Goal: Information Seeking & Learning: Find specific fact

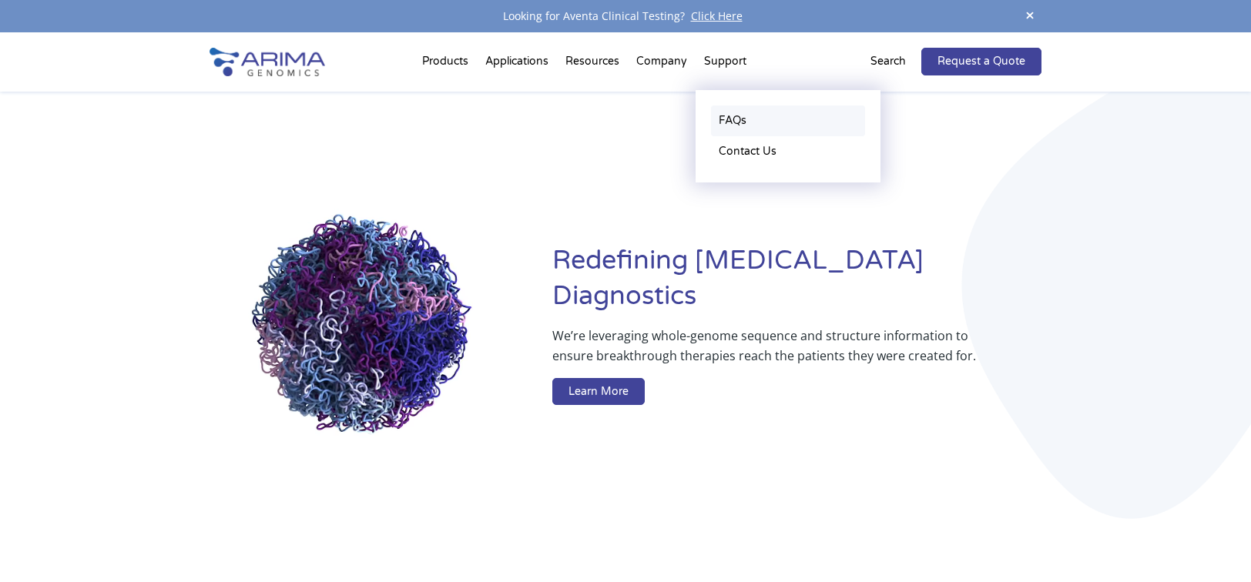
click at [749, 122] on link "FAQs" at bounding box center [788, 121] width 154 height 31
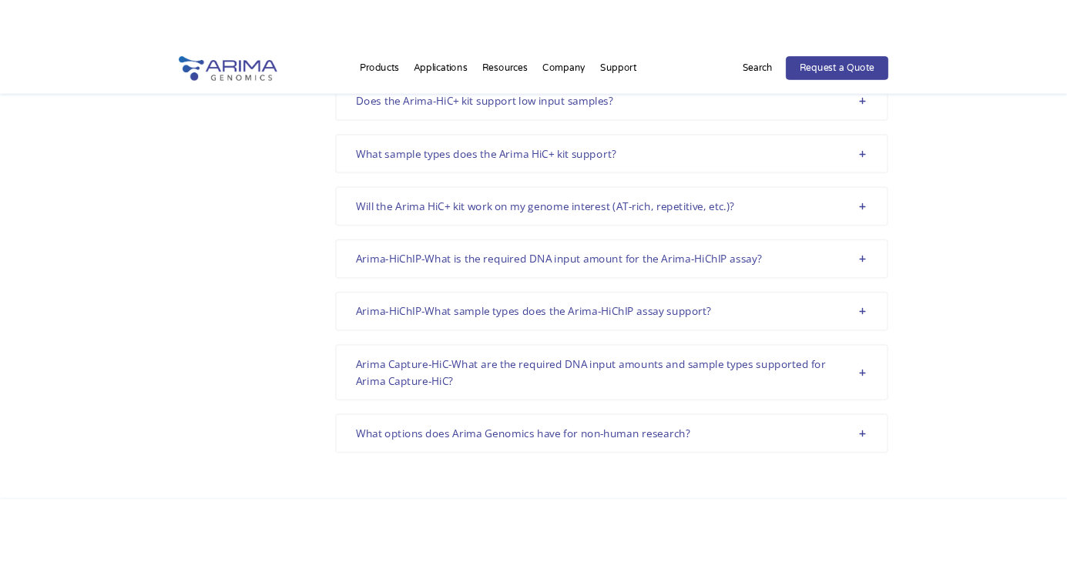
scroll to position [4129, 0]
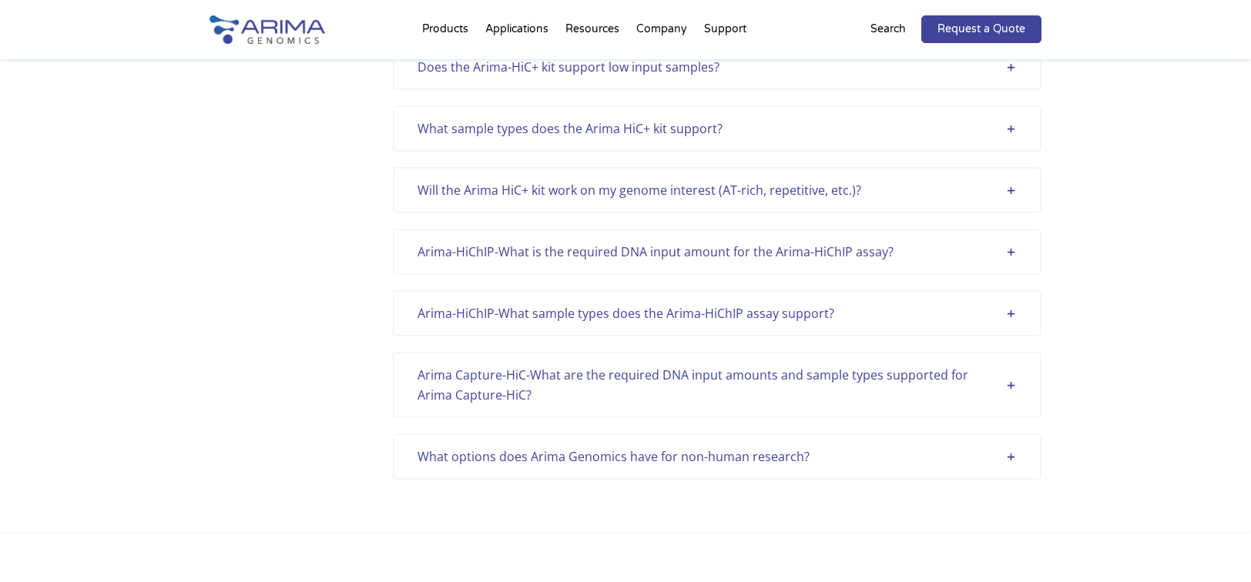
click at [1013, 129] on div "What sample types does the Arima HiC+ kit support?" at bounding box center [716, 129] width 599 height 20
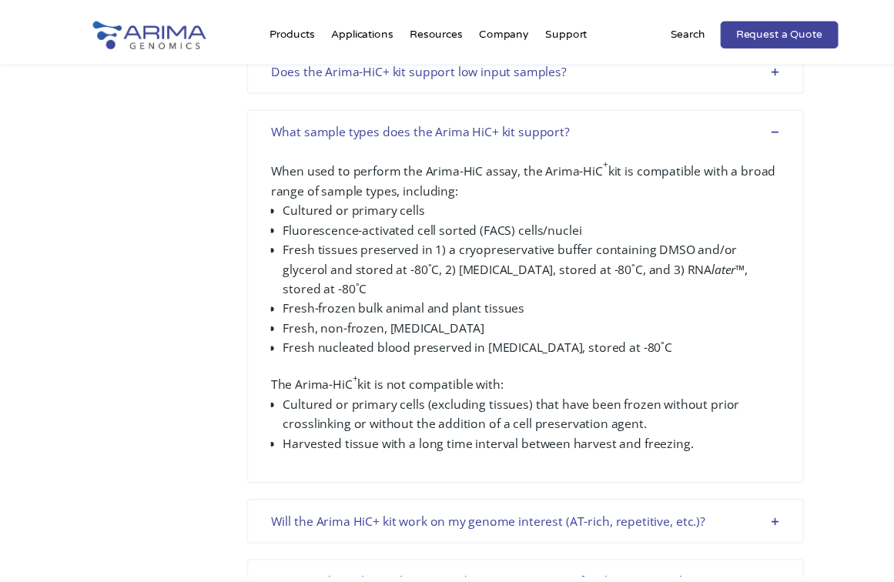
scroll to position [4349, 0]
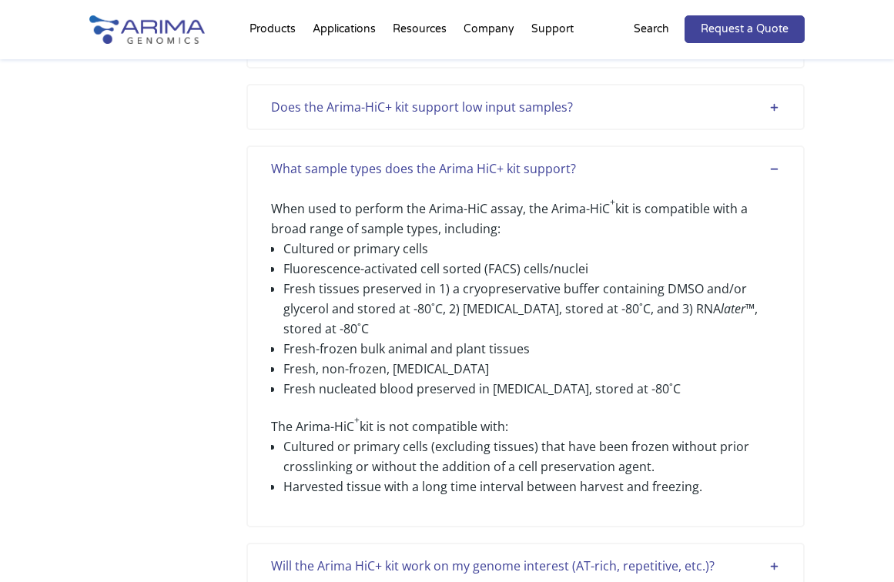
drag, startPoint x: 271, startPoint y: 167, endPoint x: 505, endPoint y: 190, distance: 235.3
click at [505, 199] on p "When used to perform the Arima-HiC assay, the Arima-HiC + kit is compatible wit…" at bounding box center [525, 219] width 508 height 40
